Goal: Information Seeking & Learning: Learn about a topic

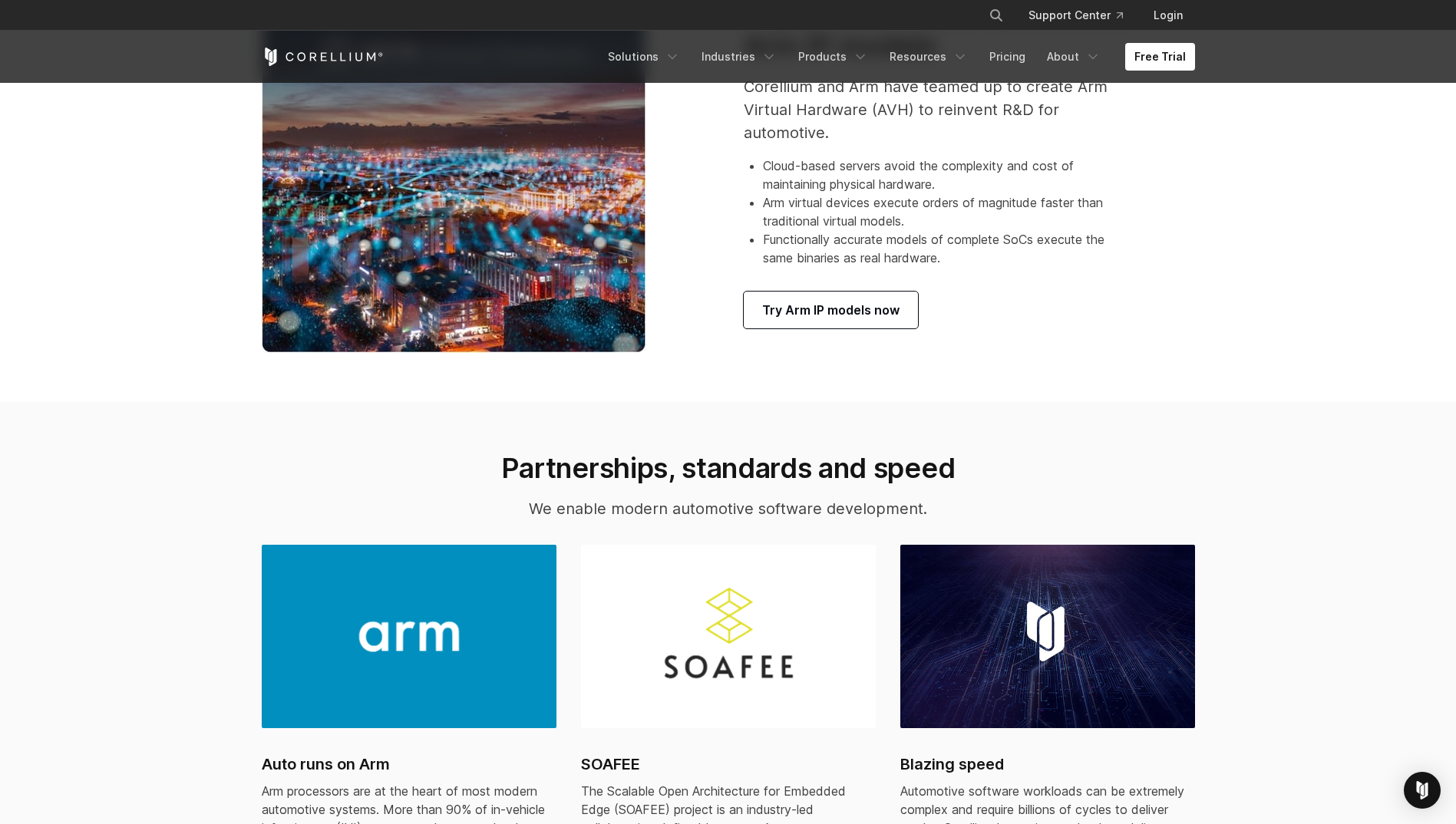
scroll to position [1151, 0]
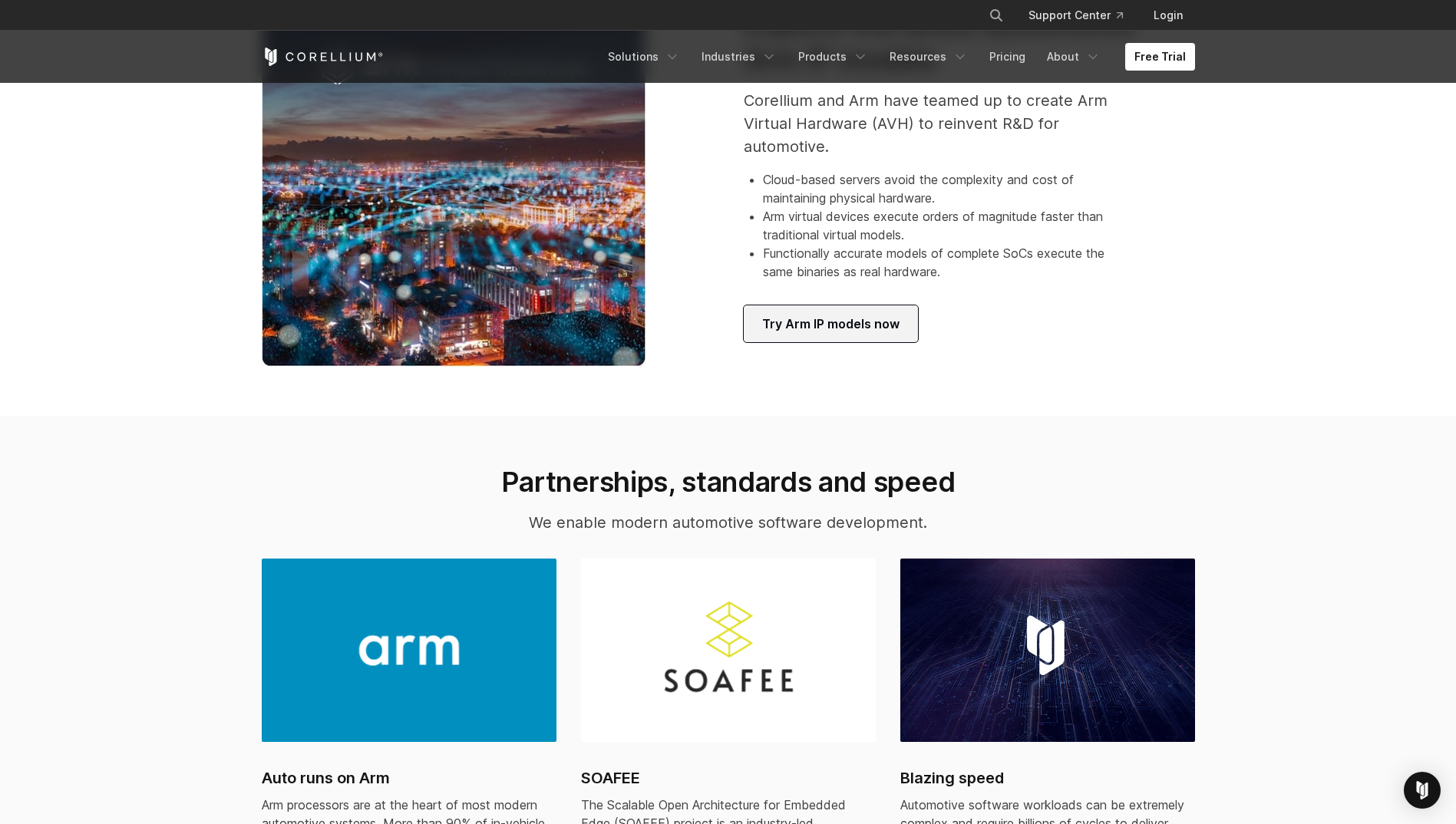
click at [794, 335] on link "Try Arm IP models now" at bounding box center [831, 323] width 174 height 37
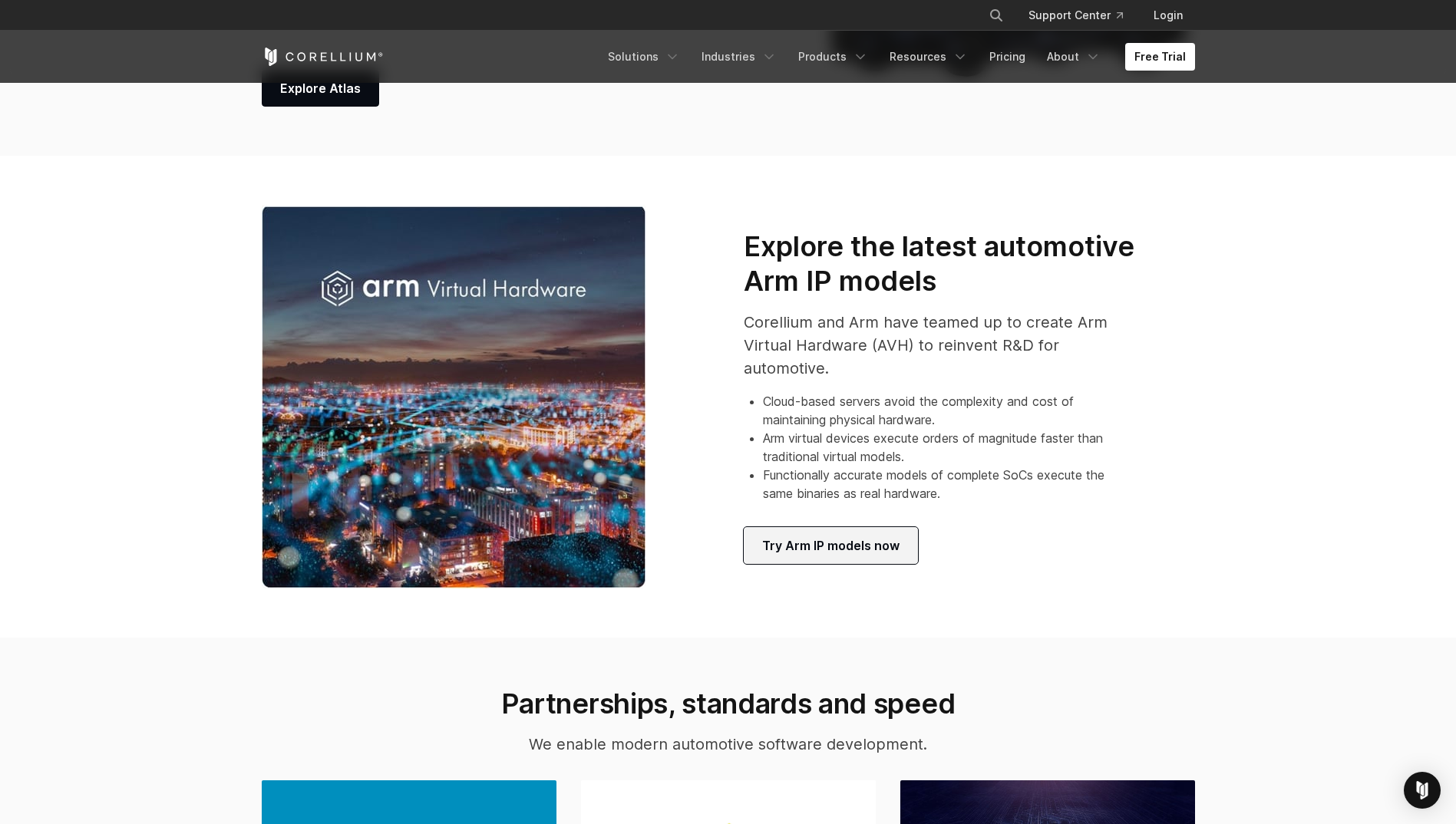
scroll to position [921, 0]
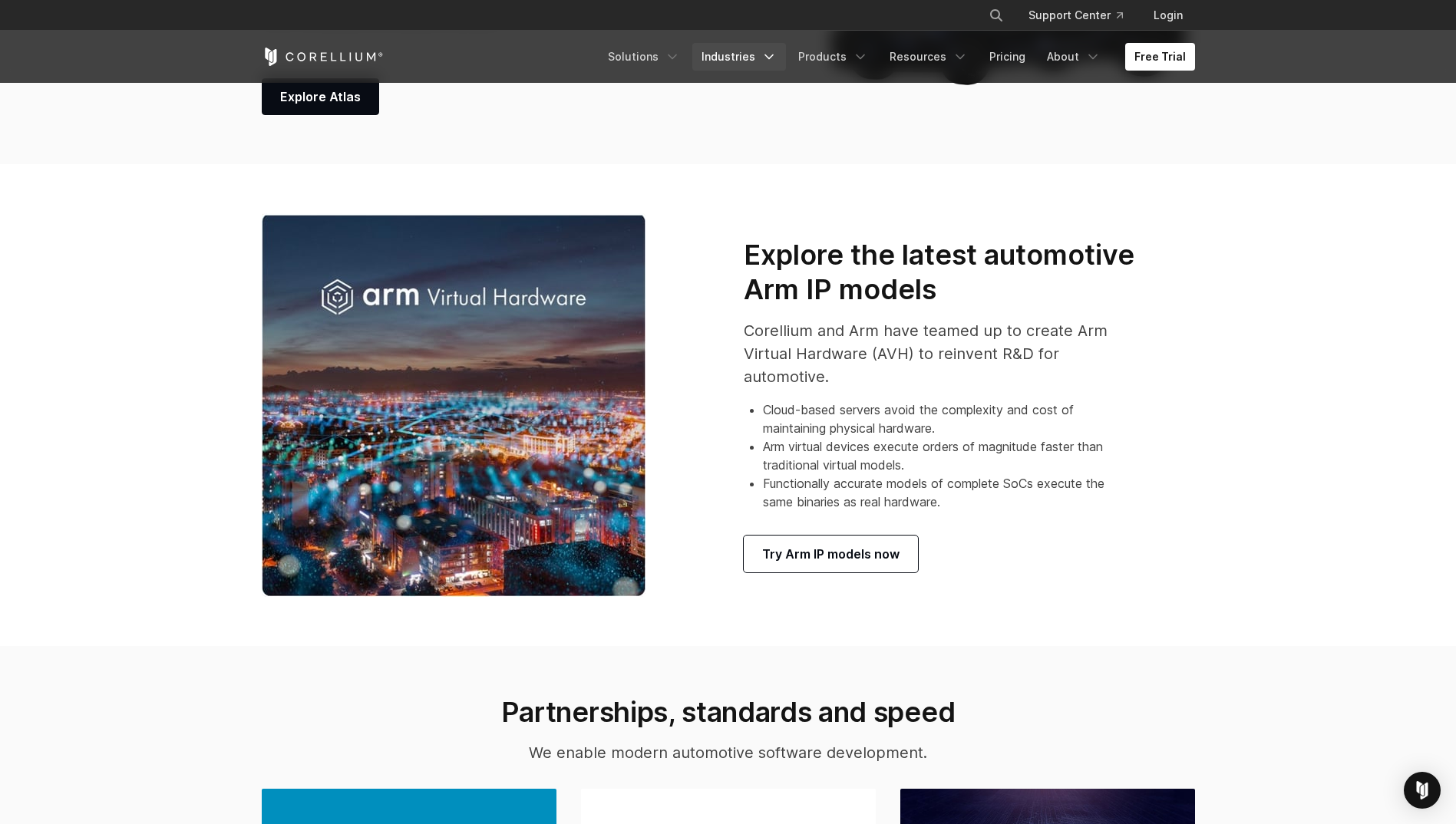
click at [742, 47] on link "Industries" at bounding box center [739, 56] width 93 height 28
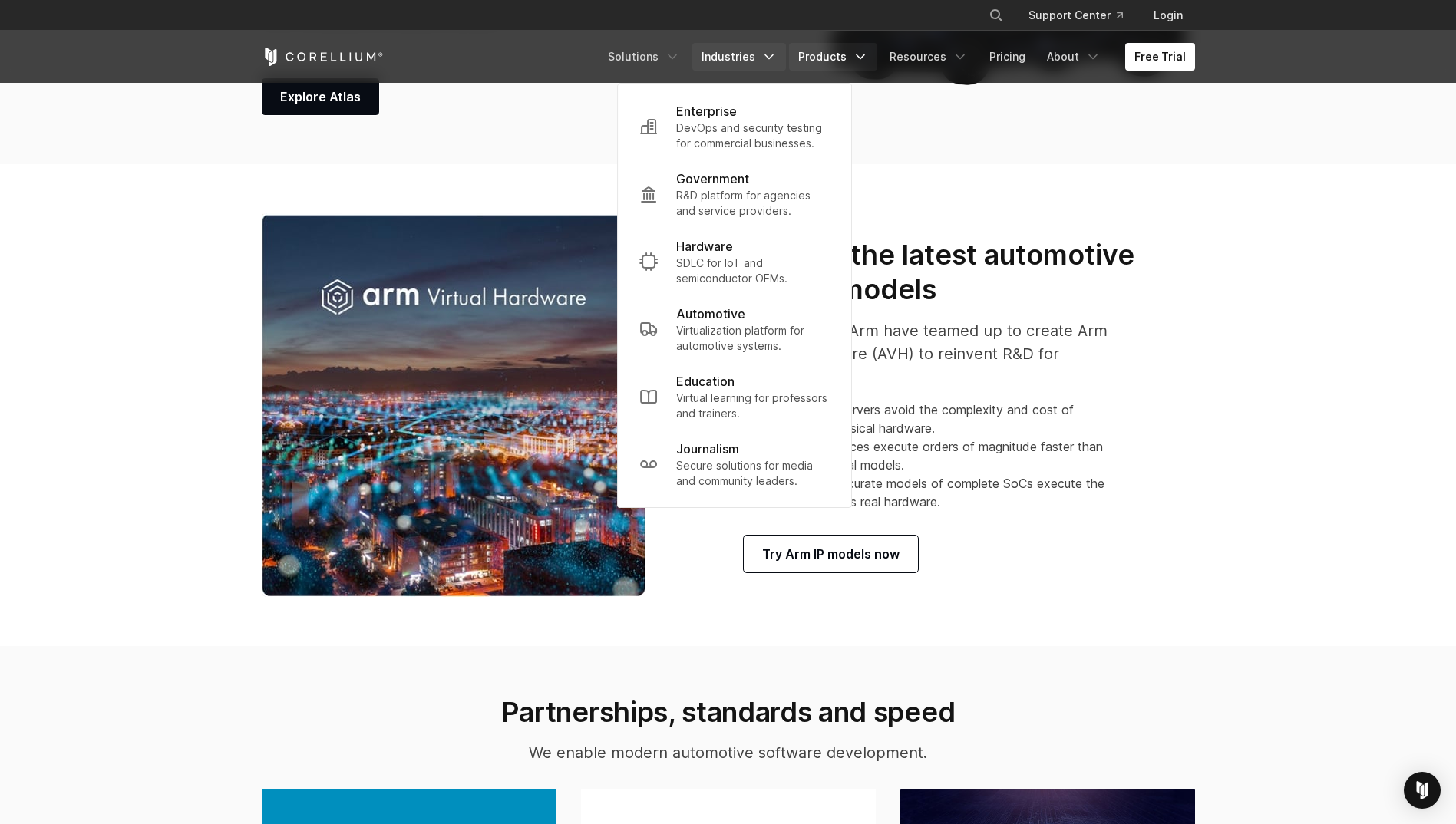
click at [831, 50] on link "Products" at bounding box center [832, 56] width 89 height 28
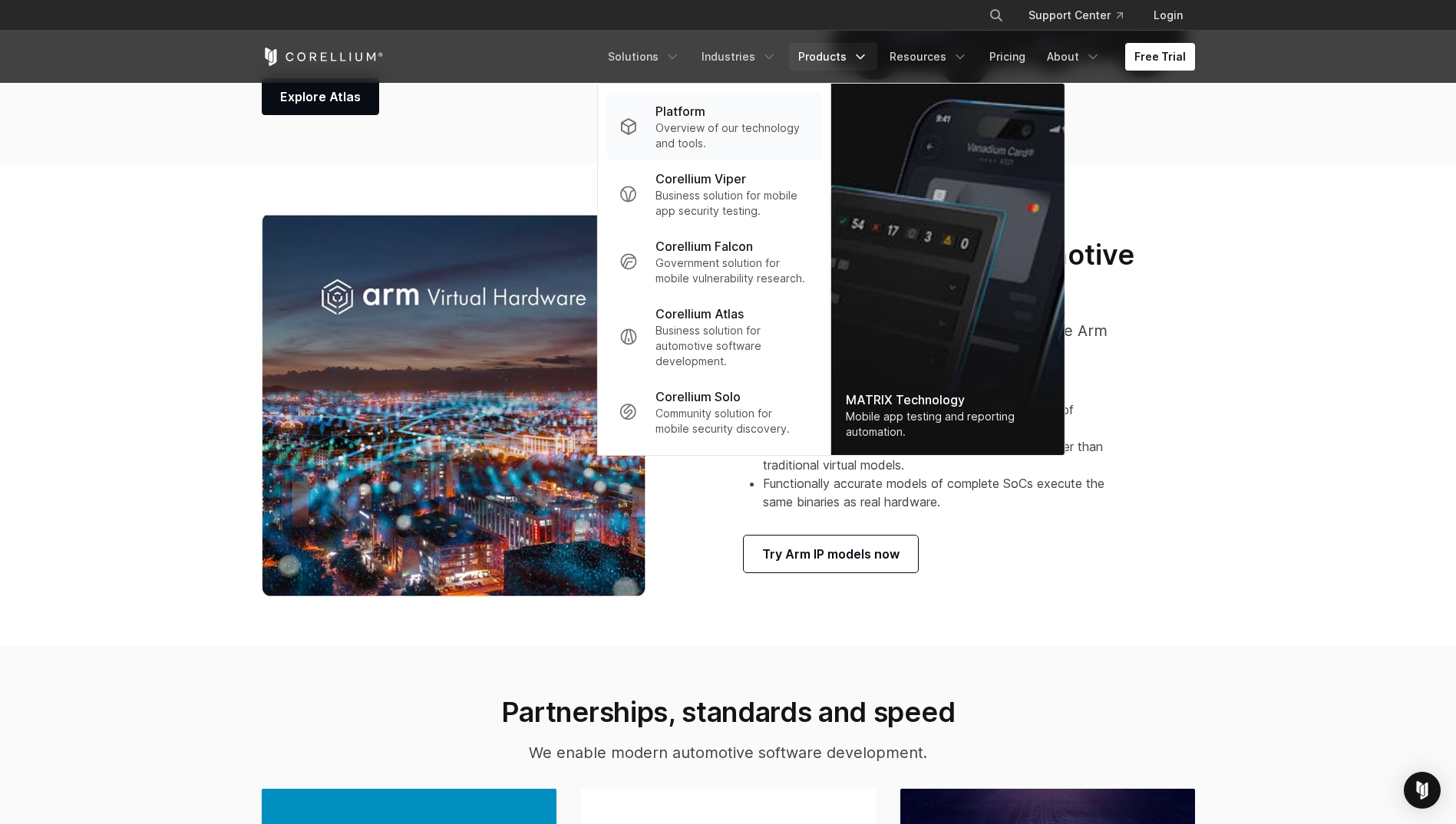
click at [721, 132] on p "Overview of our technology and tools." at bounding box center [731, 135] width 153 height 31
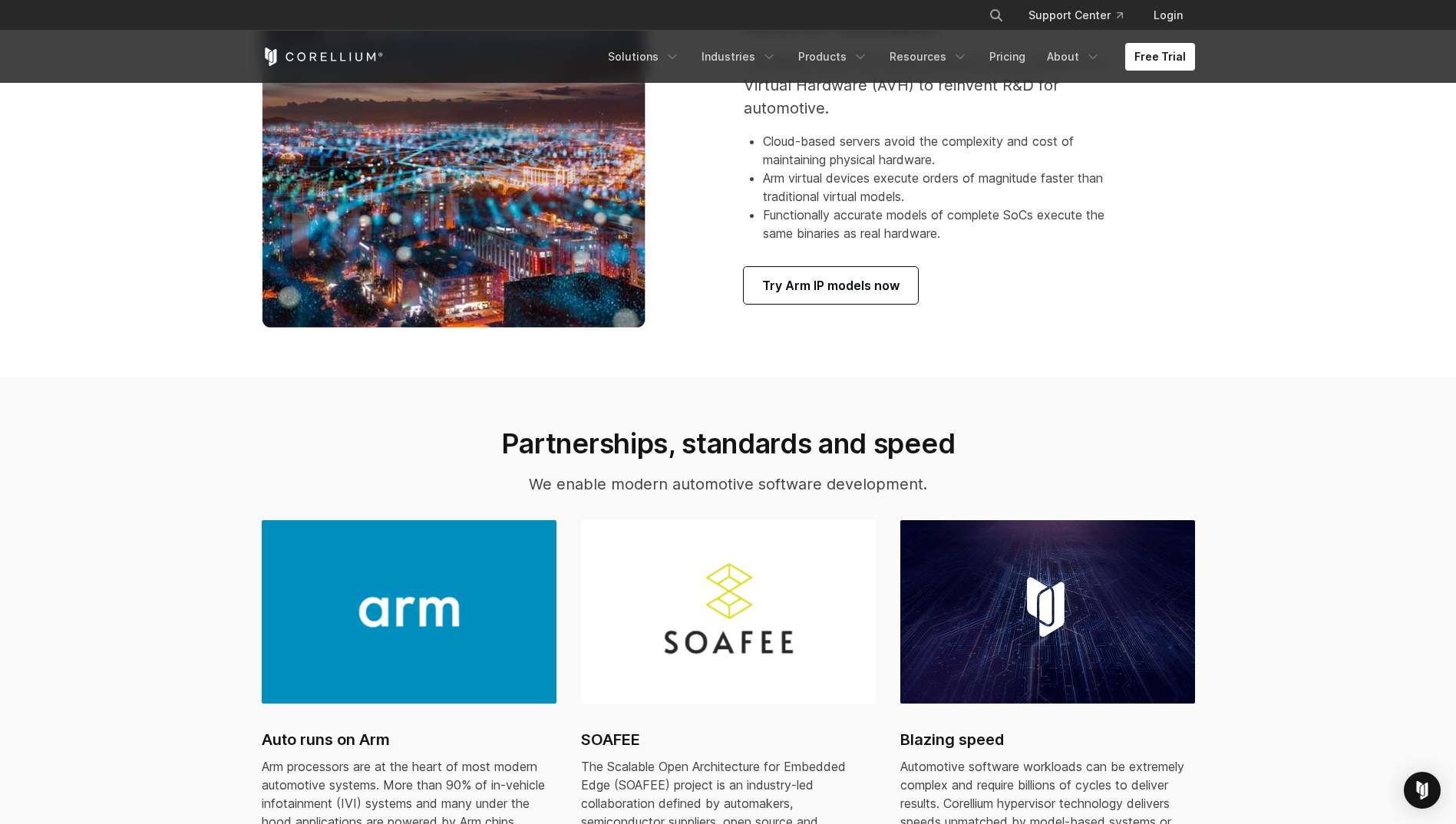
scroll to position [1075, 0]
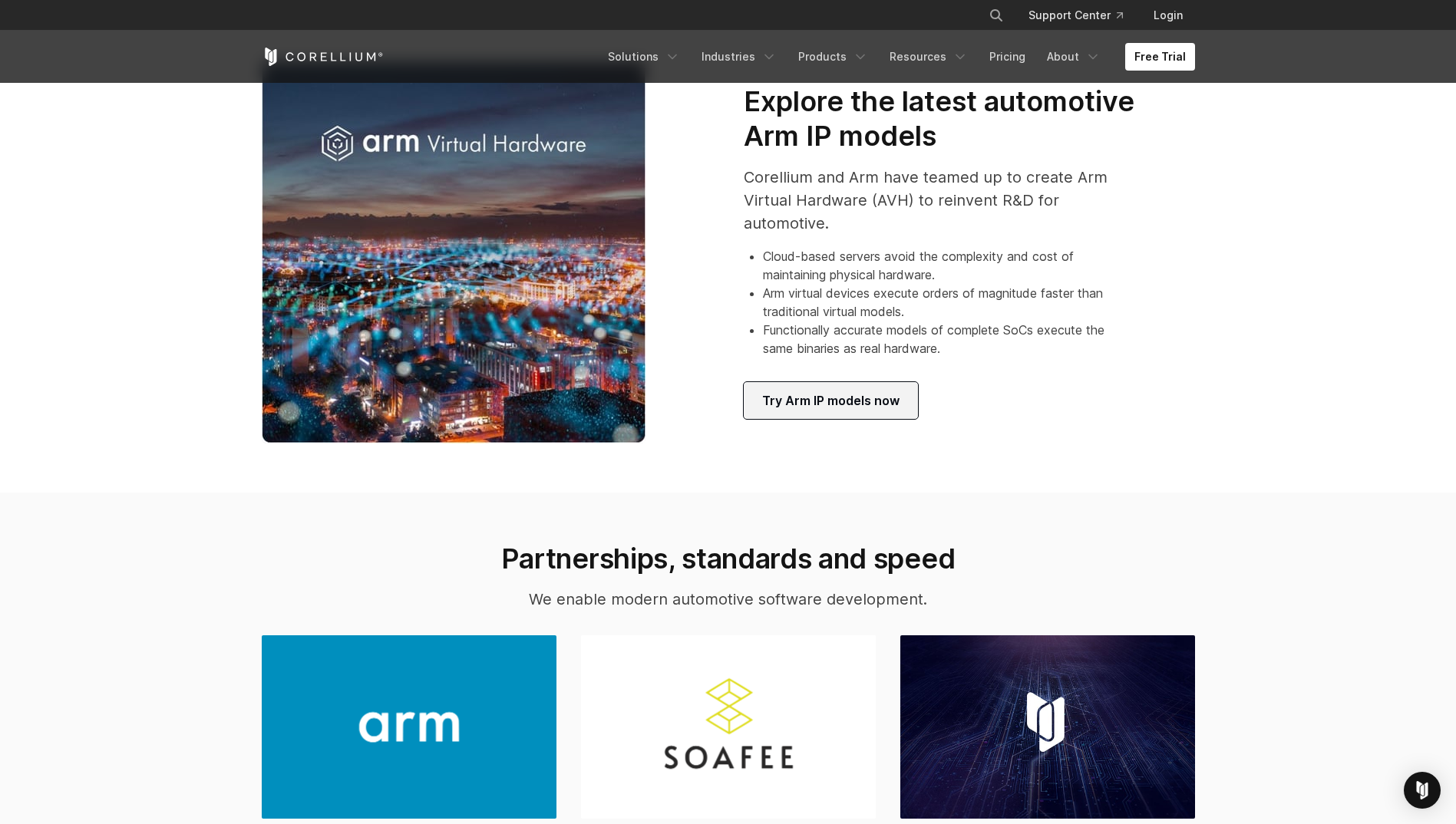
click at [860, 410] on link "Try Arm IP models now" at bounding box center [831, 401] width 174 height 37
